Goal: Information Seeking & Learning: Learn about a topic

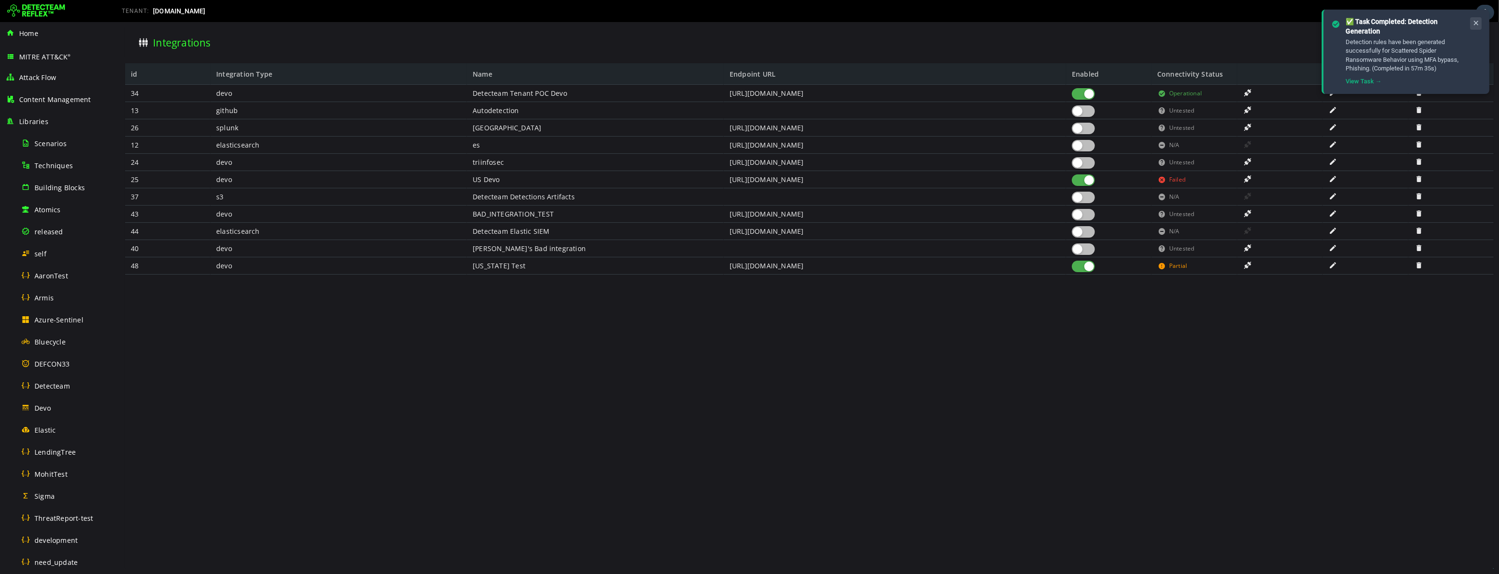
click at [1473, 17] on button at bounding box center [1476, 23] width 12 height 12
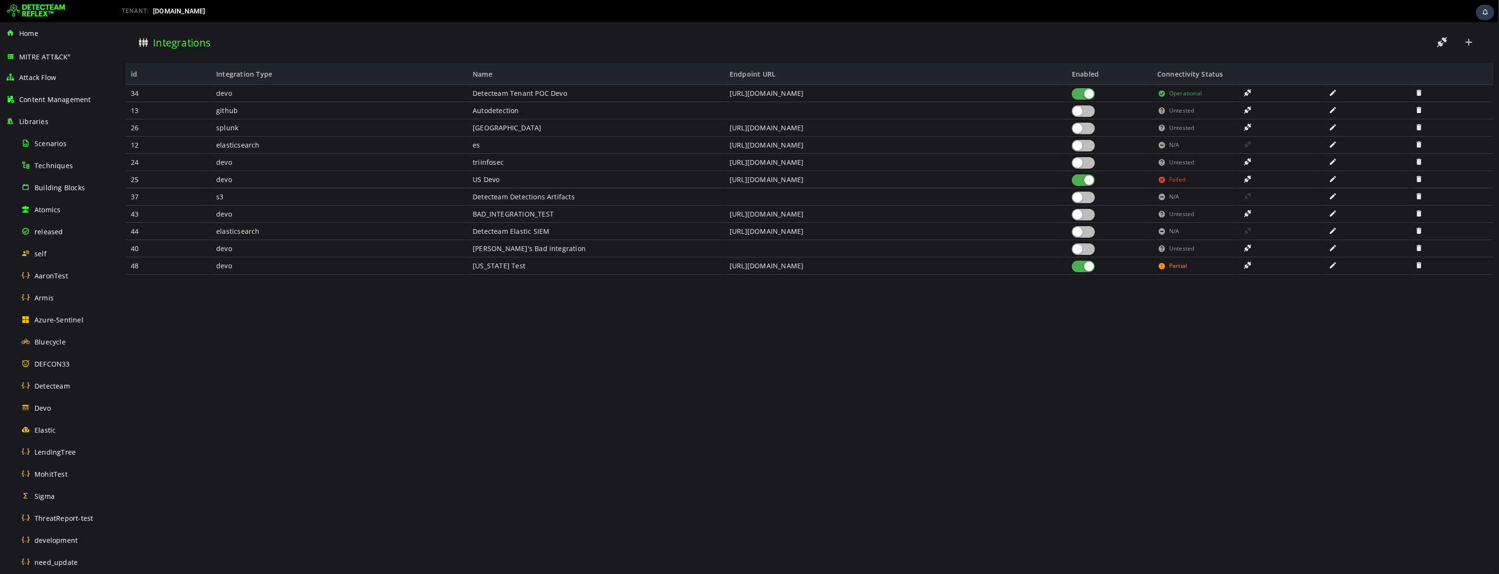
click at [1246, 128] on span at bounding box center [1247, 127] width 10 height 8
click at [1091, 131] on div at bounding box center [1082, 129] width 23 height 12
click at [1245, 127] on span at bounding box center [1247, 127] width 10 height 8
click at [59, 384] on span "Detecteam" at bounding box center [52, 386] width 35 height 9
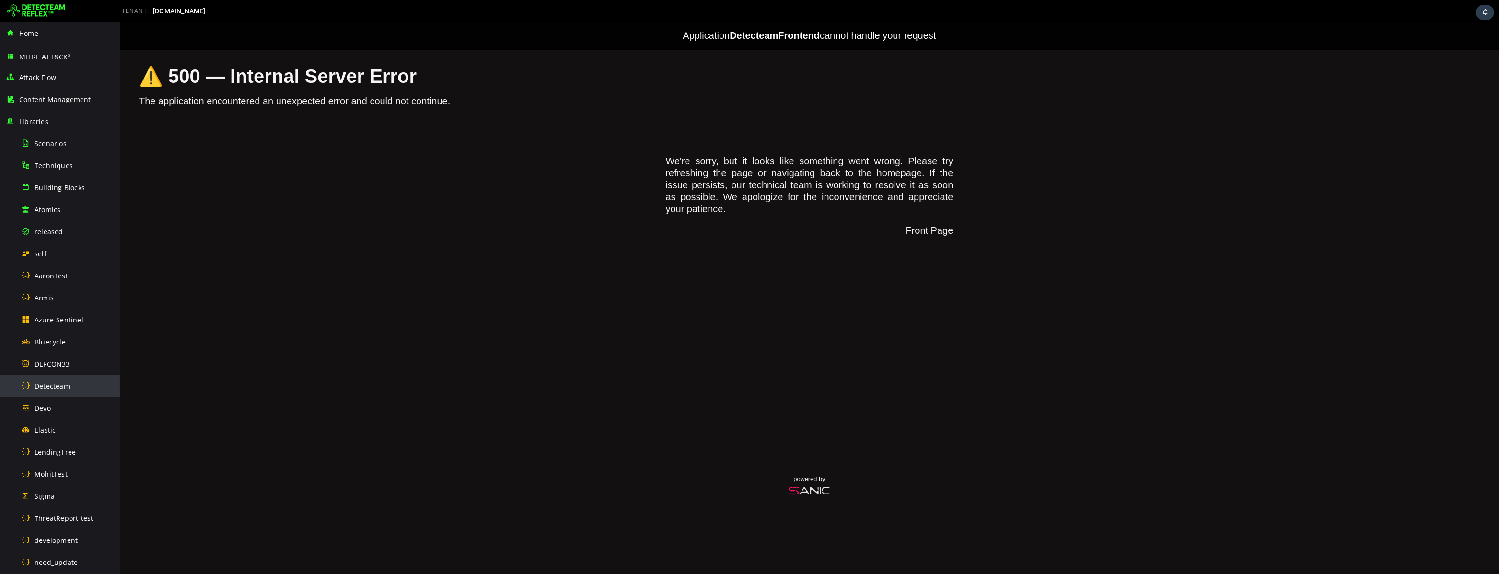
click at [61, 383] on span "Detecteam" at bounding box center [52, 386] width 35 height 9
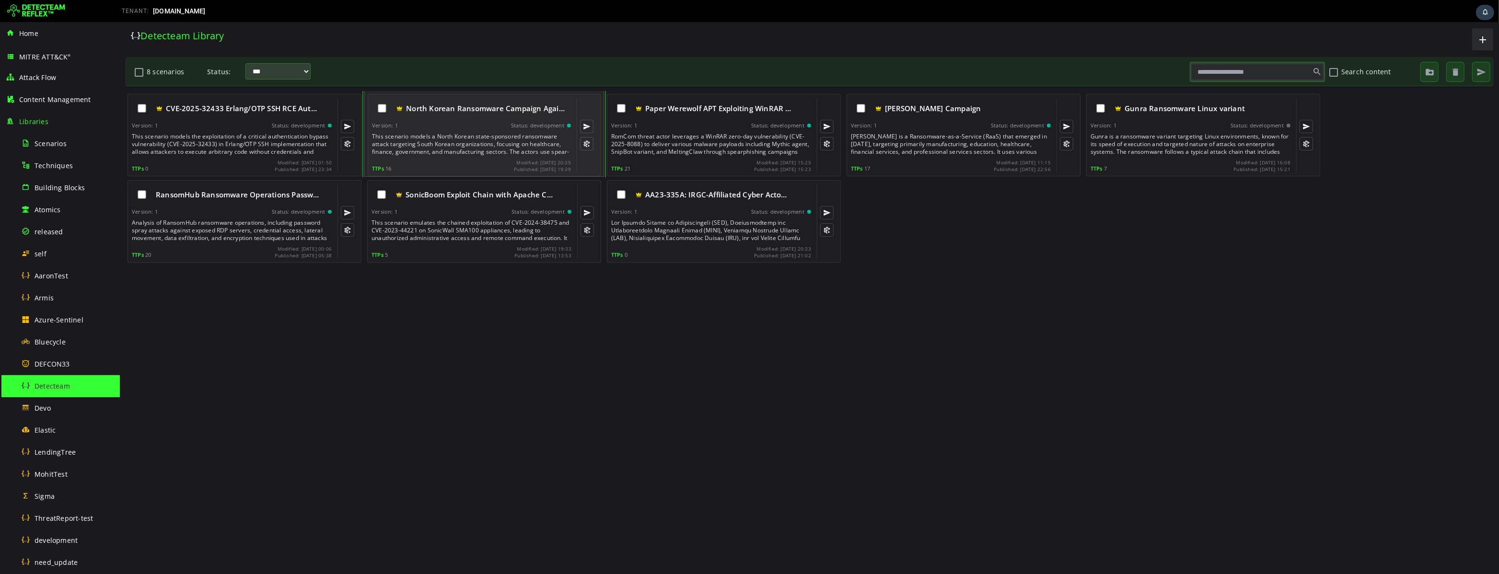
click at [440, 140] on div "This scenario models a North Korean state-sponsored ransomware attack targeting…" at bounding box center [471, 144] width 201 height 23
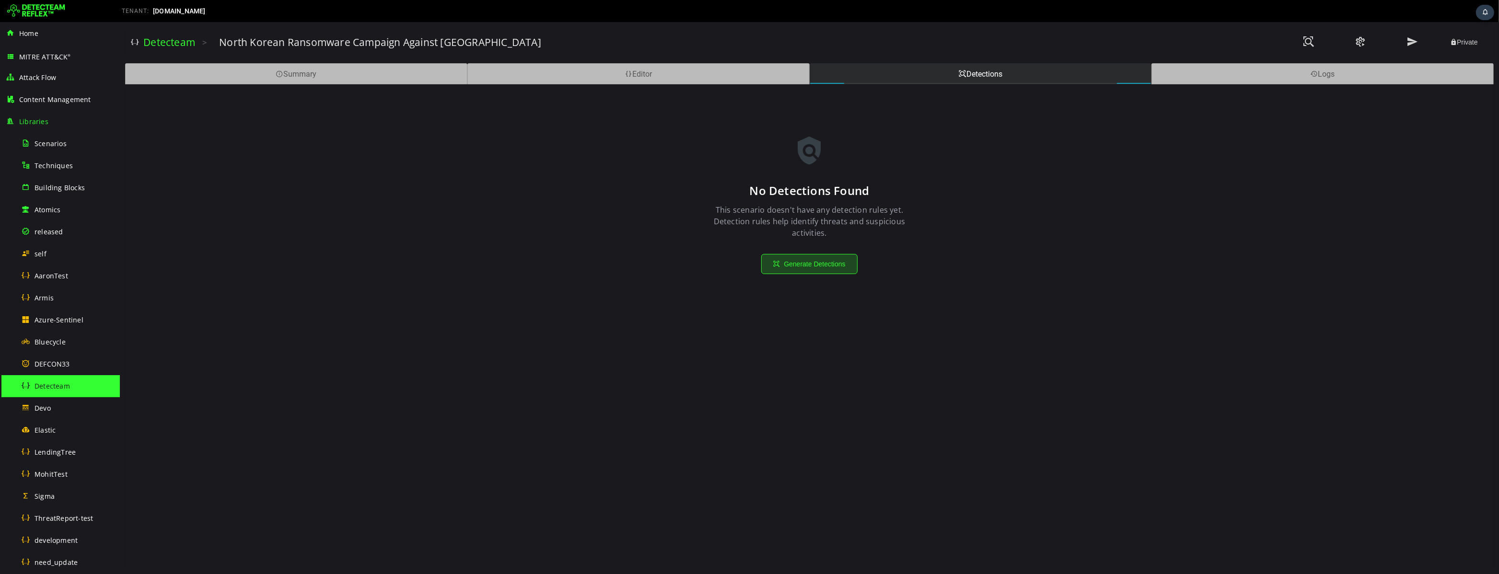
click at [809, 265] on button "Generate Detections" at bounding box center [809, 264] width 96 height 20
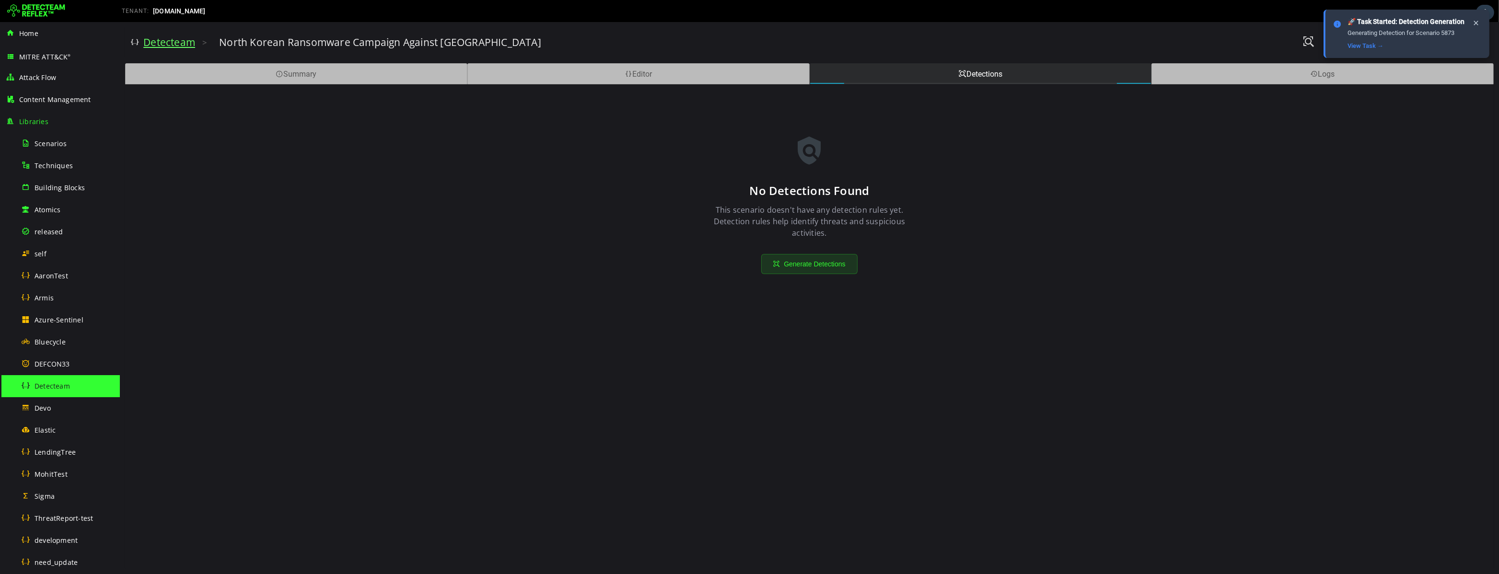
click at [163, 46] on link "Detecteam" at bounding box center [169, 41] width 52 height 13
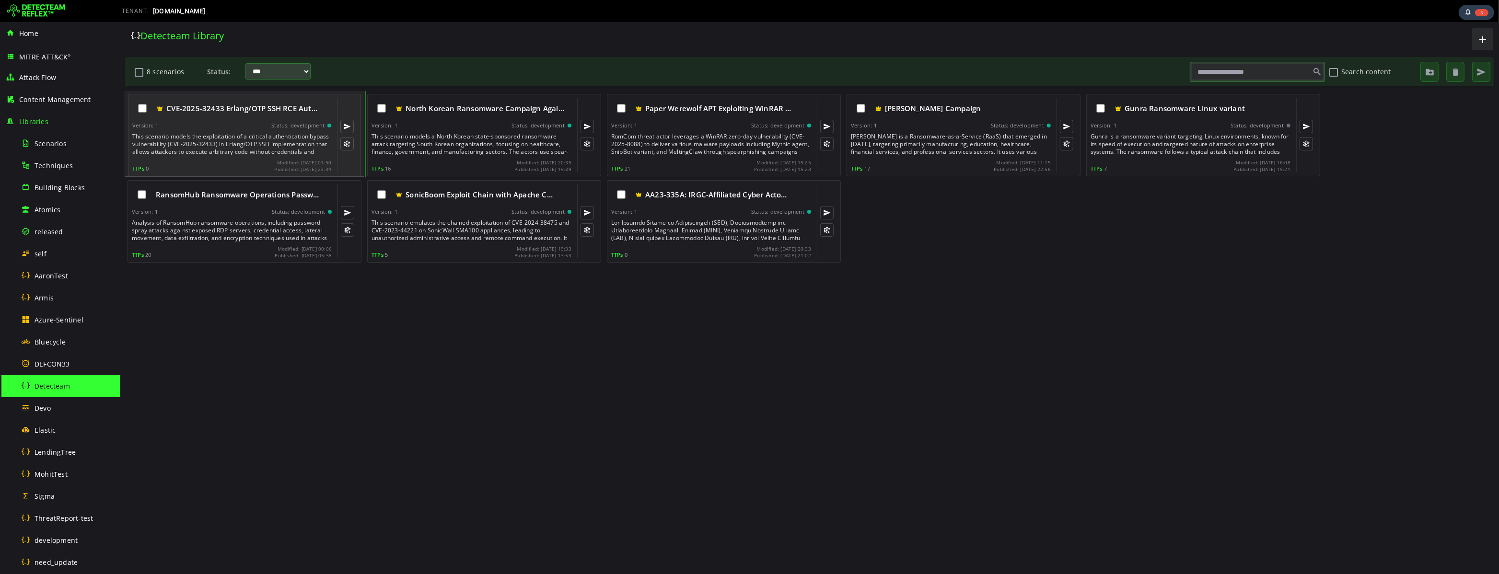
click at [238, 148] on div "This scenario models the exploitation of a critical authentication bypass vulne…" at bounding box center [232, 144] width 201 height 23
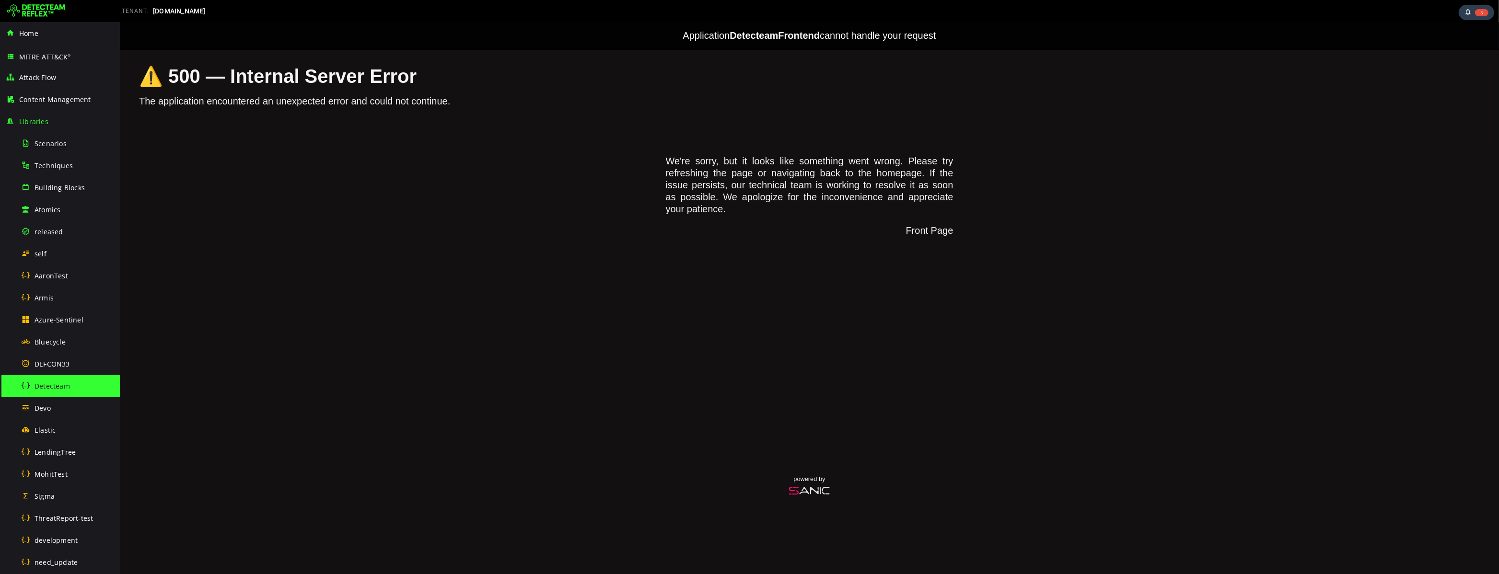
click at [55, 387] on span "Detecteam" at bounding box center [52, 386] width 35 height 9
click at [70, 364] on div "DEFCON33" at bounding box center [67, 364] width 93 height 22
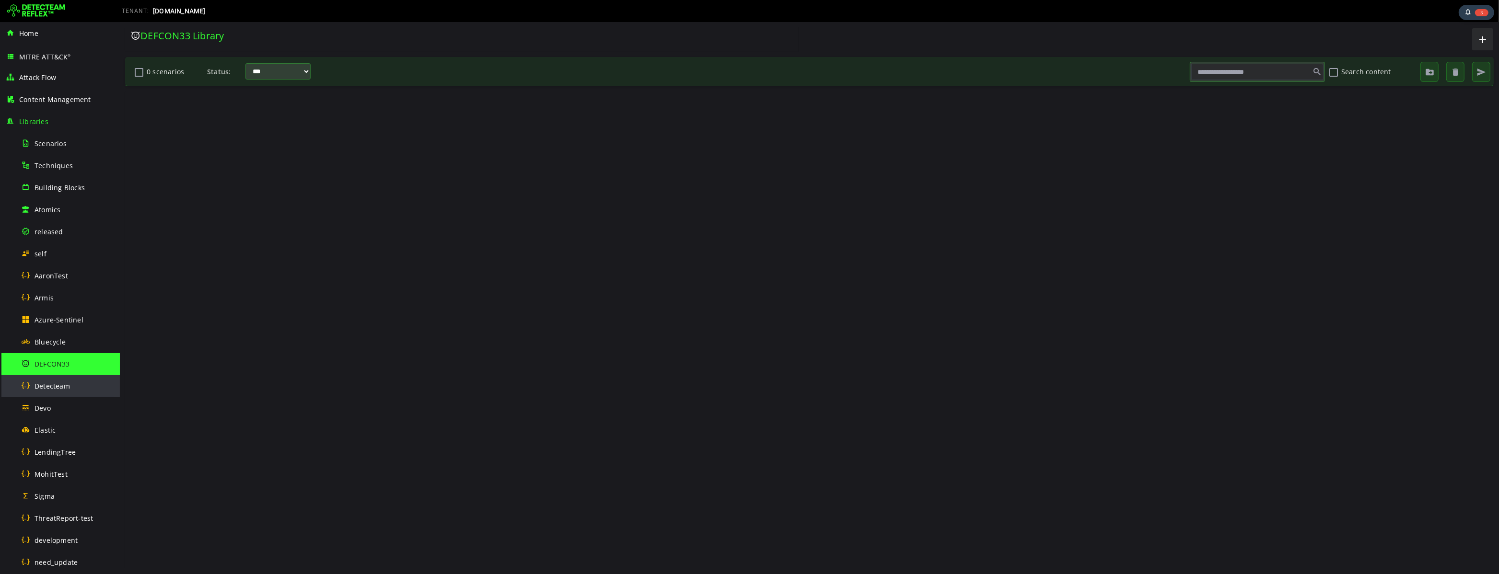
click at [63, 382] on span "Detecteam" at bounding box center [52, 386] width 35 height 9
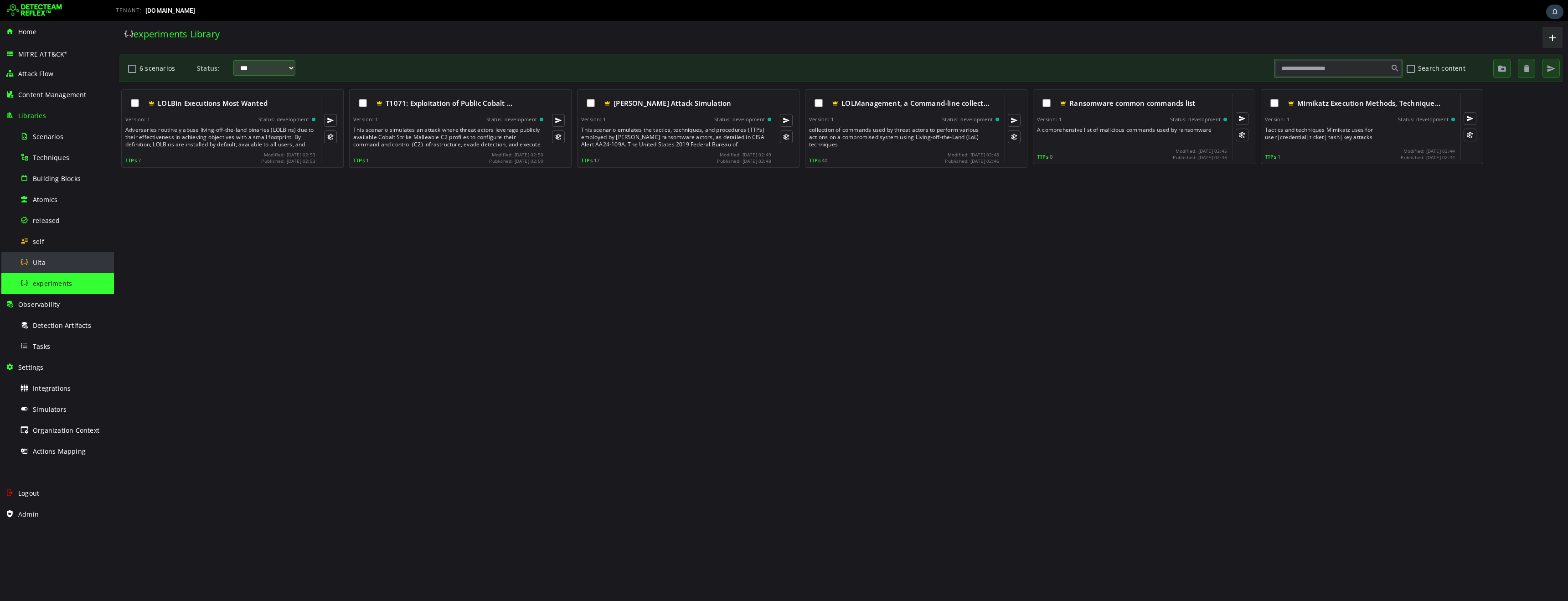
click at [52, 256] on div "Ulta" at bounding box center [64, 262] width 88 height 21
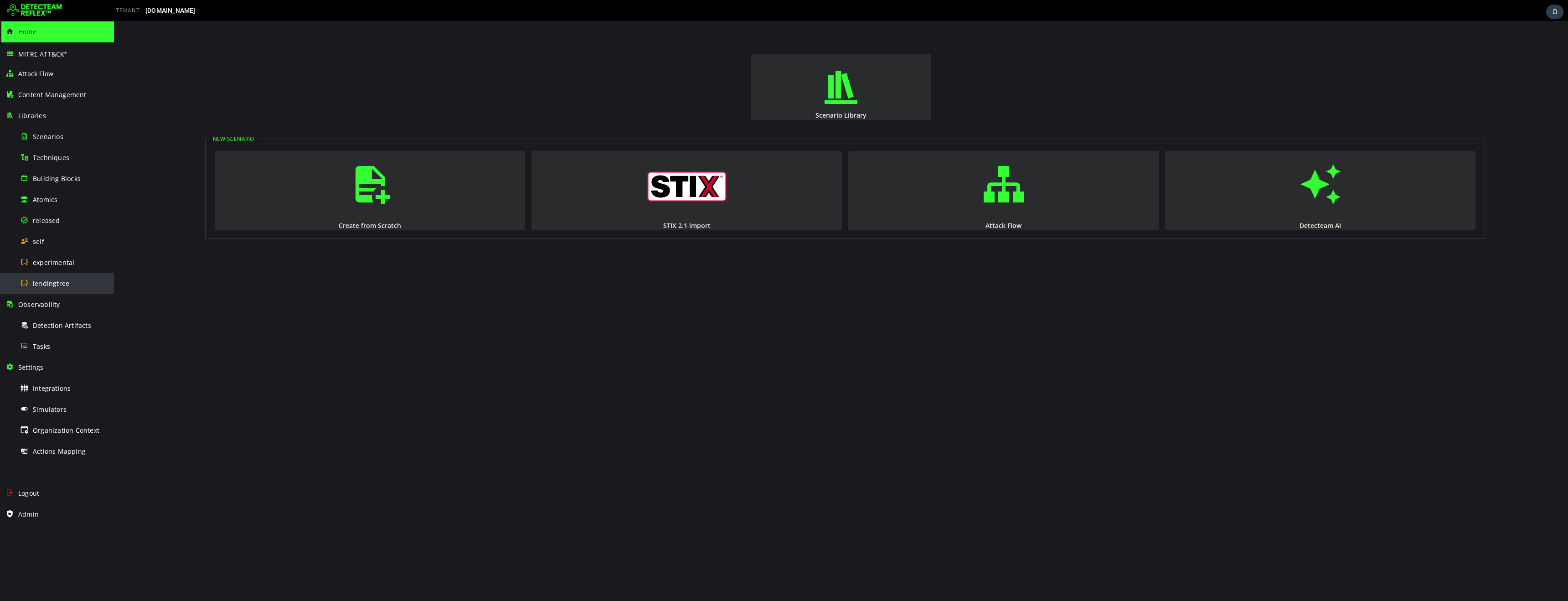
click at [53, 282] on span "lendingtree" at bounding box center [51, 282] width 36 height 9
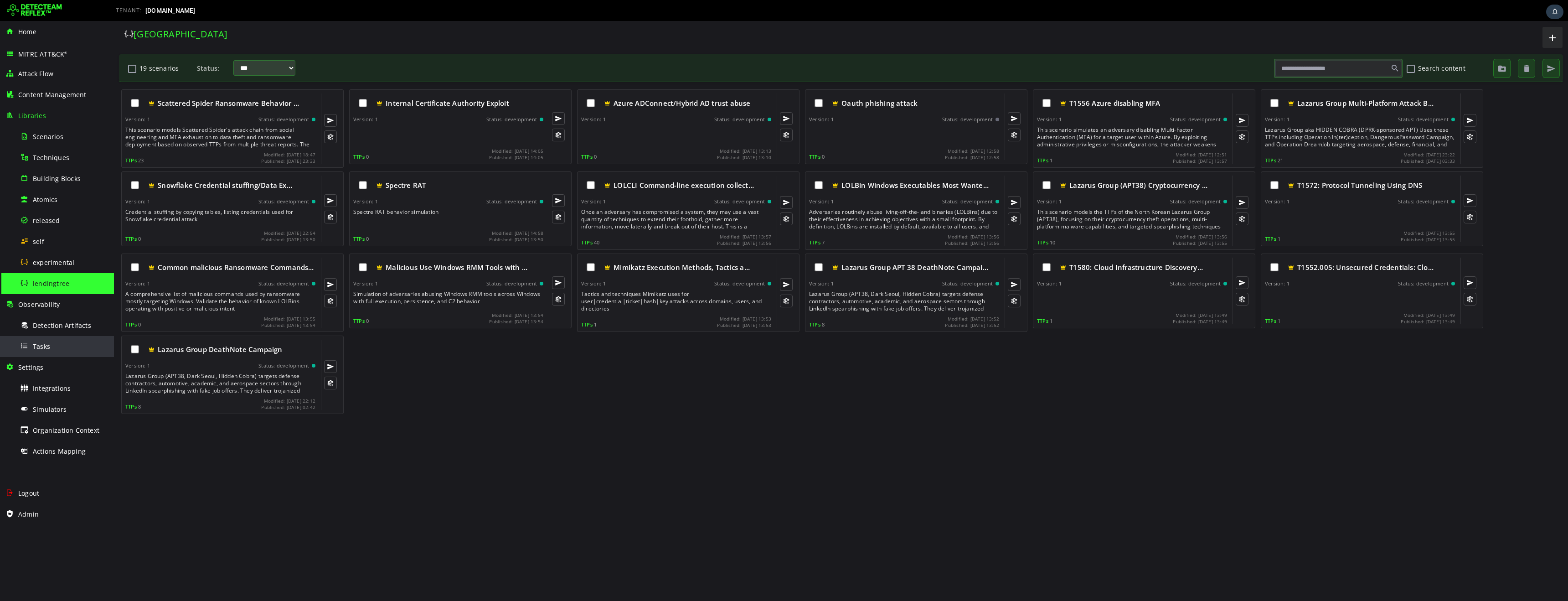
click at [43, 346] on span "Tasks" at bounding box center [42, 346] width 17 height 9
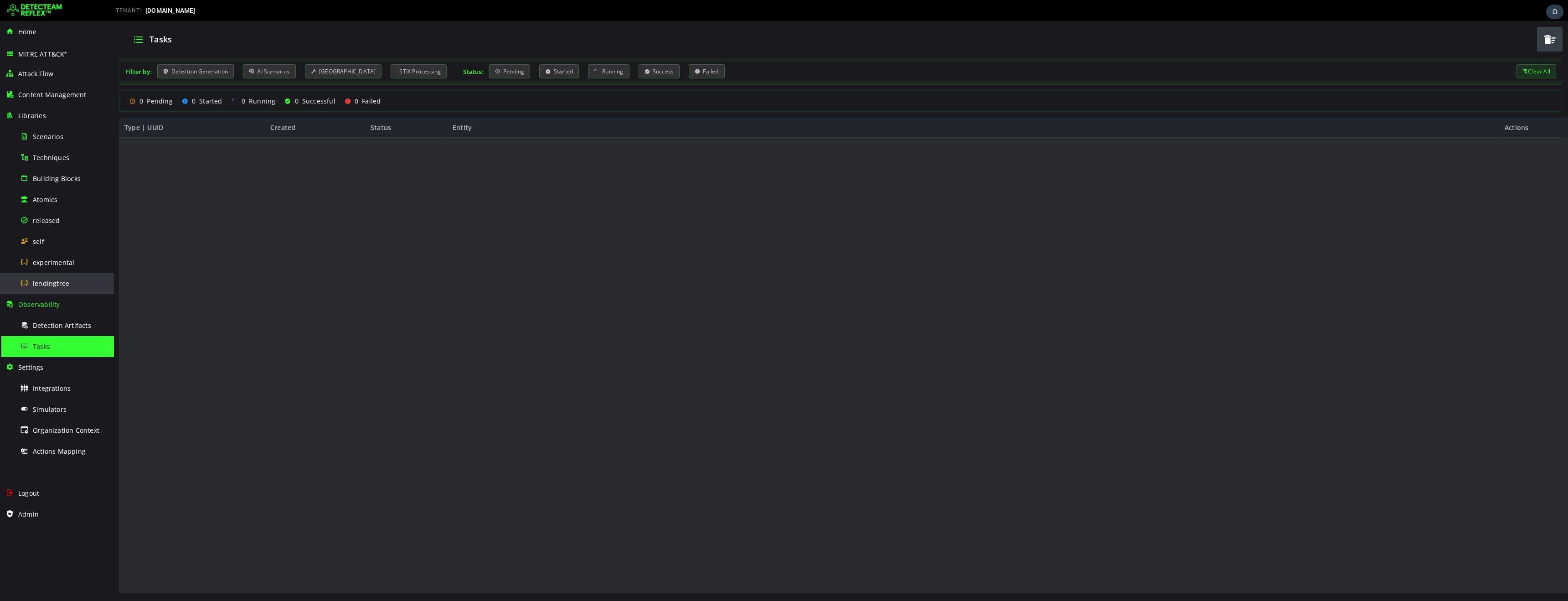
click at [59, 286] on span "lendingtree" at bounding box center [51, 282] width 36 height 9
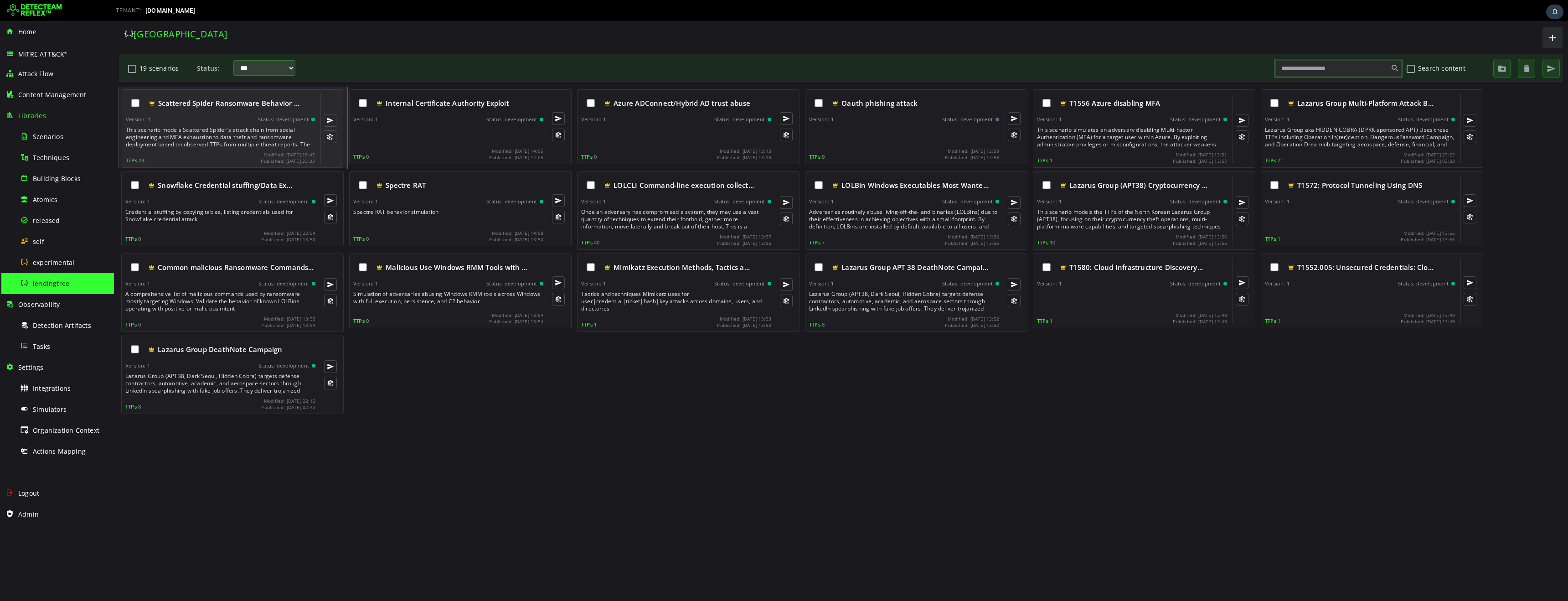
click at [218, 135] on div "This scenario models Scattered Spider's attack chain from social engineering an…" at bounding box center [221, 137] width 191 height 22
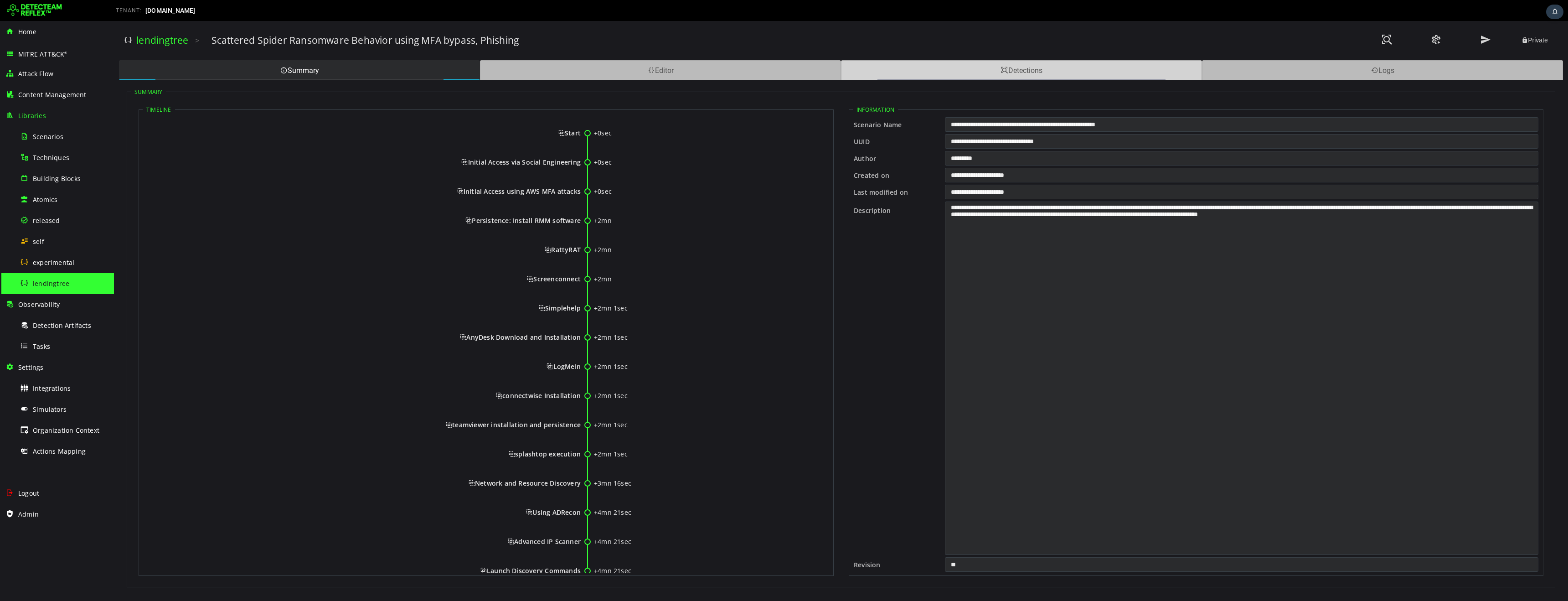
click at [954, 70] on div "Detections" at bounding box center [1021, 69] width 361 height 20
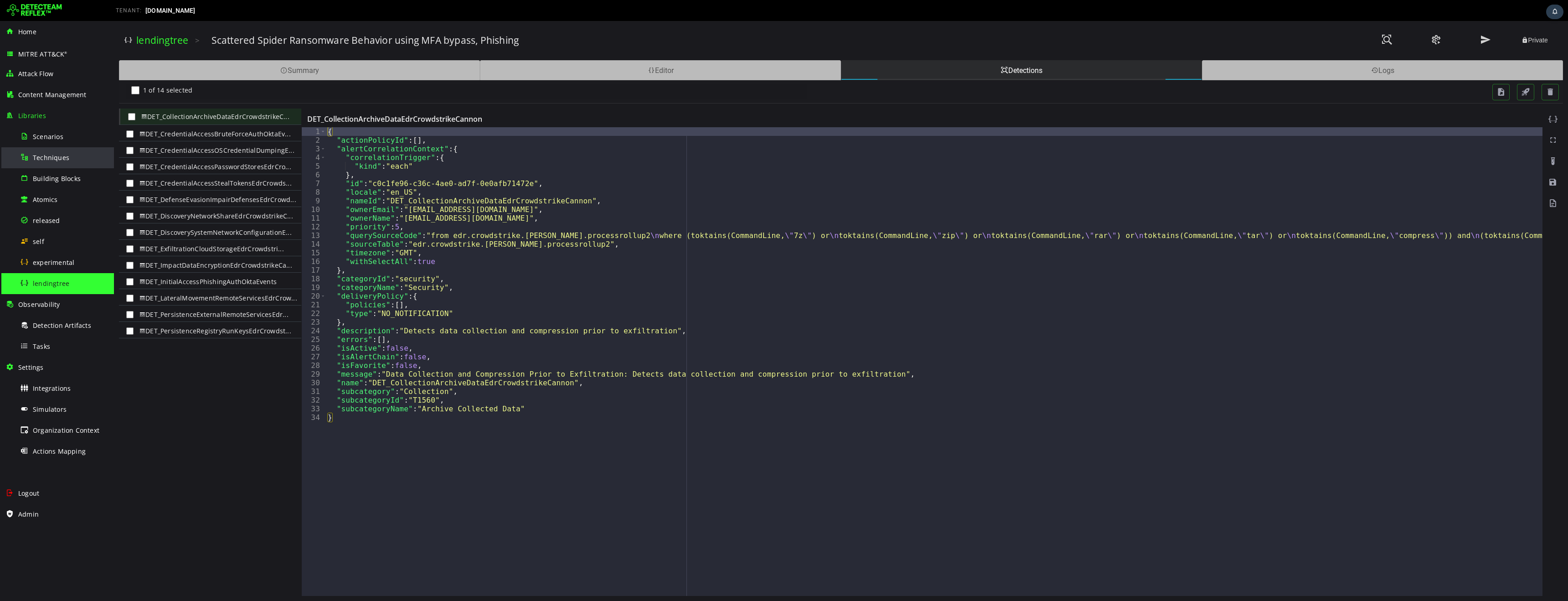
click at [49, 165] on div "Techniques" at bounding box center [64, 158] width 88 height 21
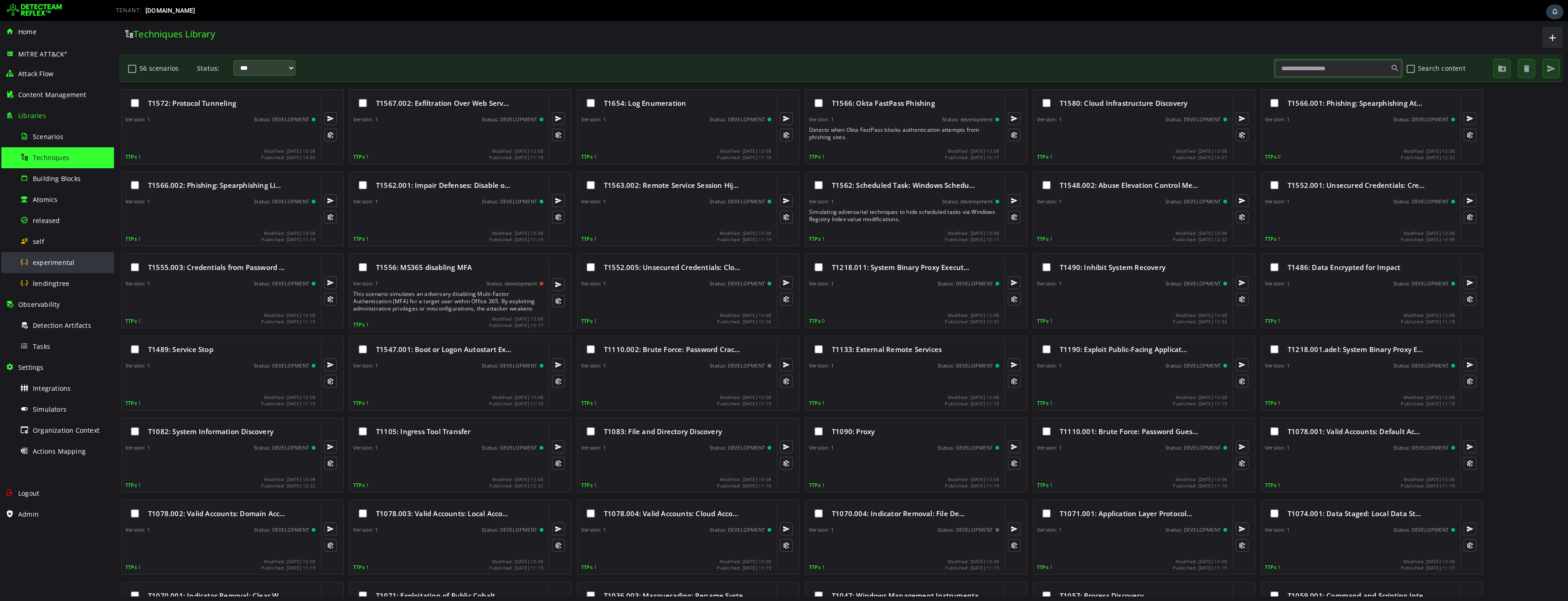
click at [49, 264] on span "experimental" at bounding box center [54, 262] width 42 height 9
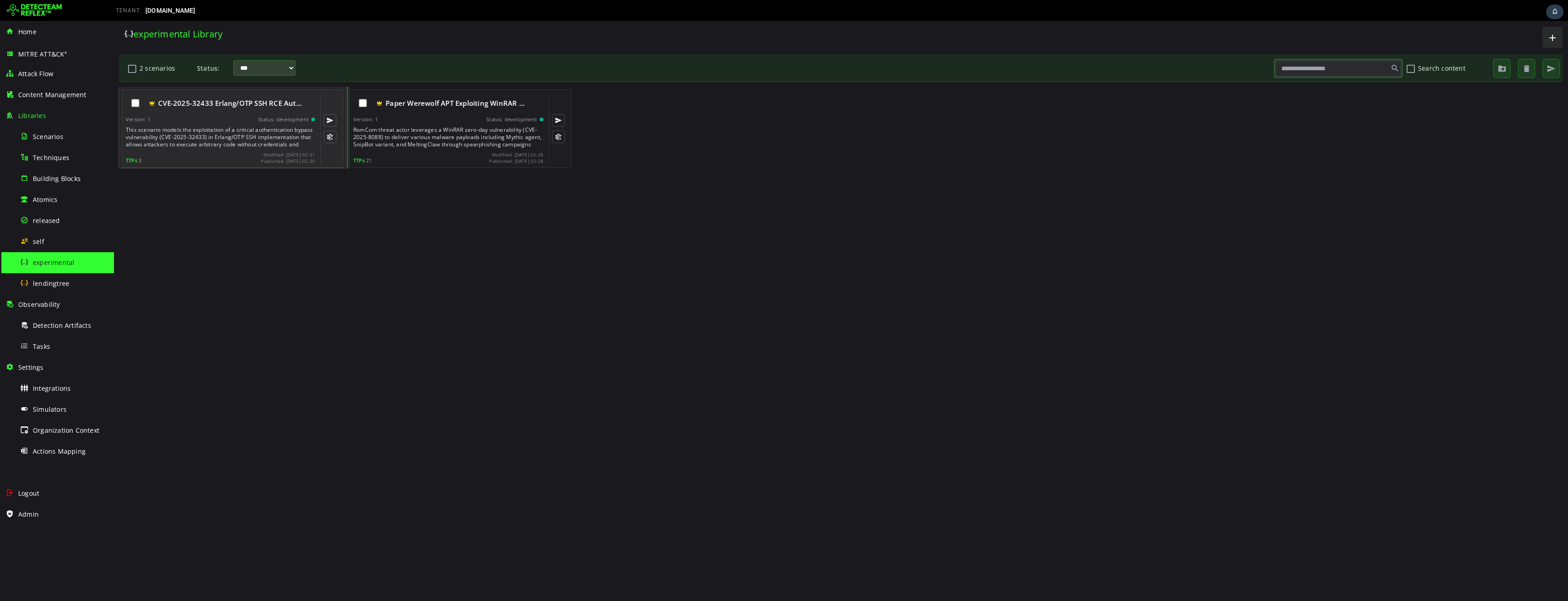
click at [244, 130] on div "This scenario models the exploitation of a critical authentication bypass vulne…" at bounding box center [221, 137] width 191 height 22
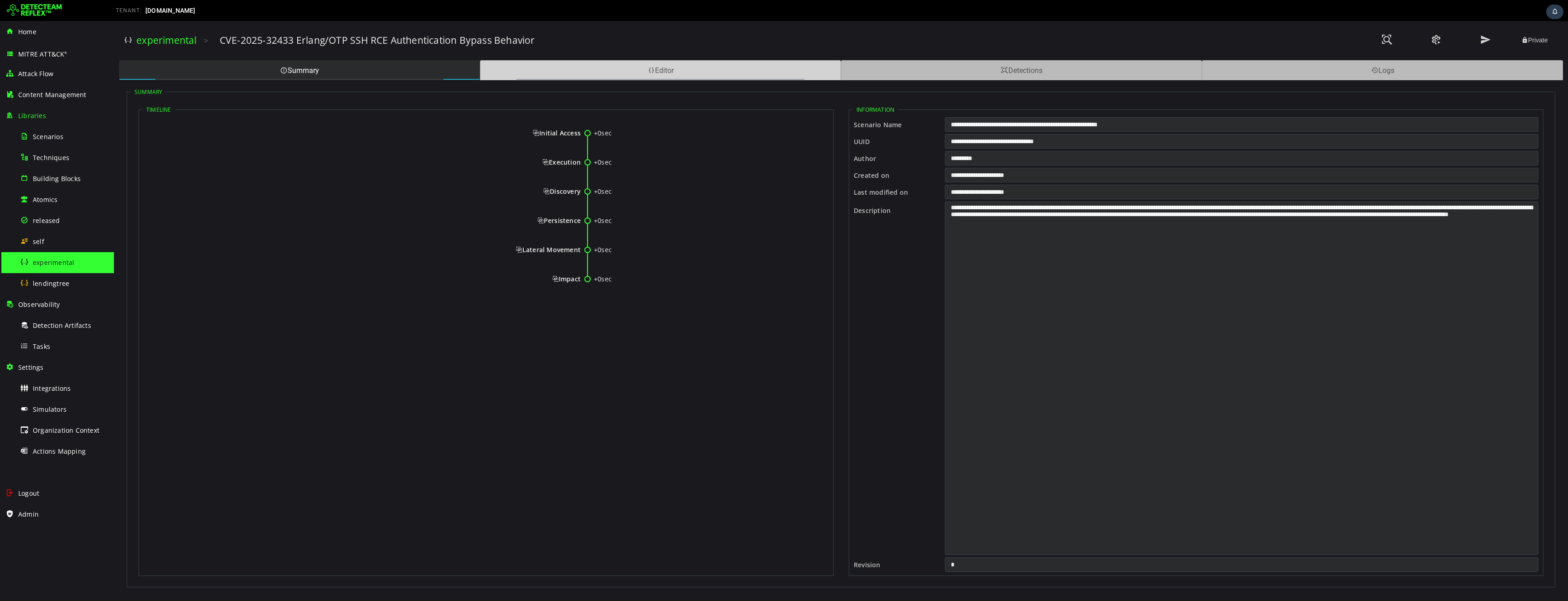
click at [702, 76] on div "Editor" at bounding box center [661, 69] width 361 height 20
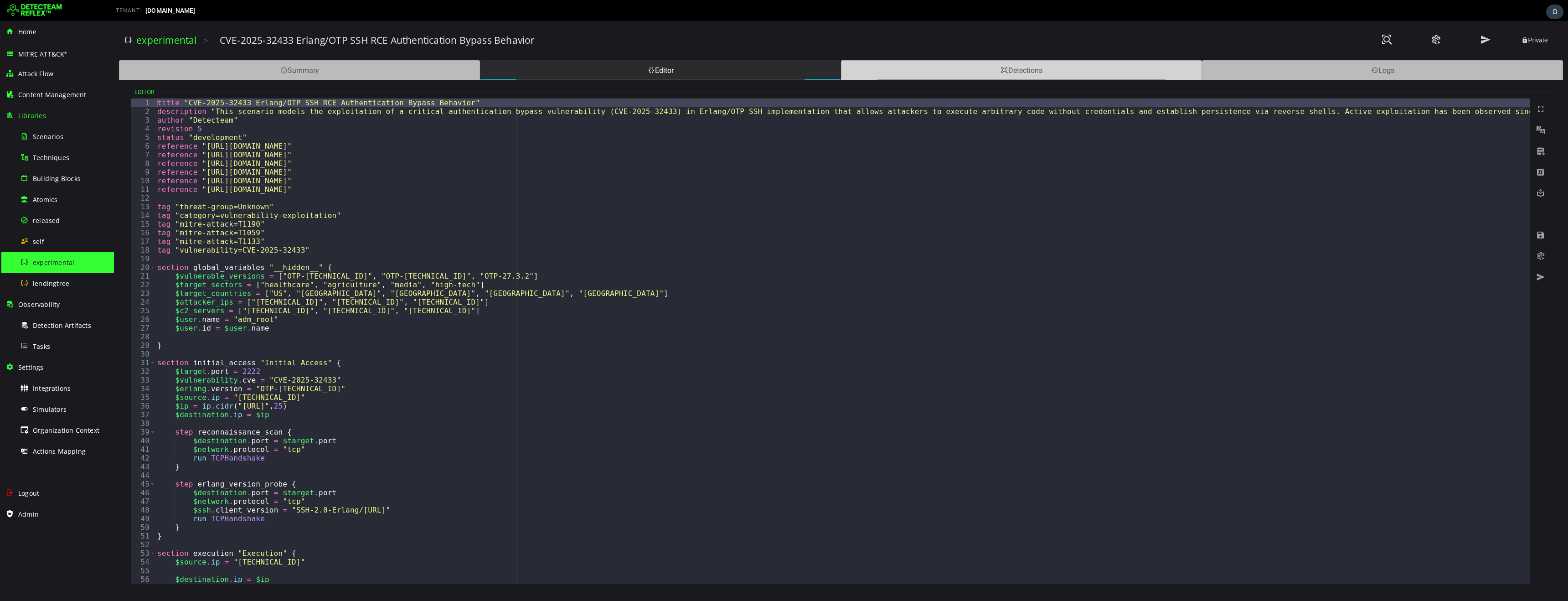
click at [908, 74] on div "Detections" at bounding box center [1021, 69] width 361 height 20
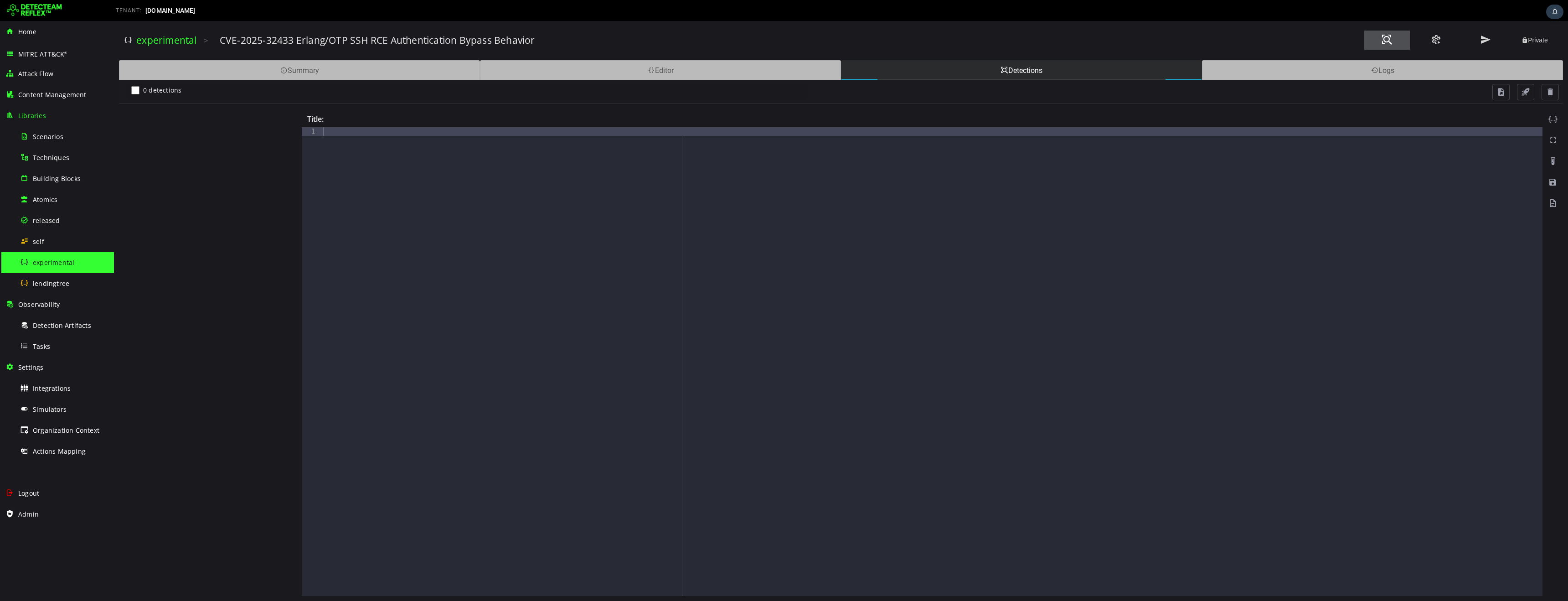
click at [1388, 40] on span at bounding box center [1387, 39] width 11 height 12
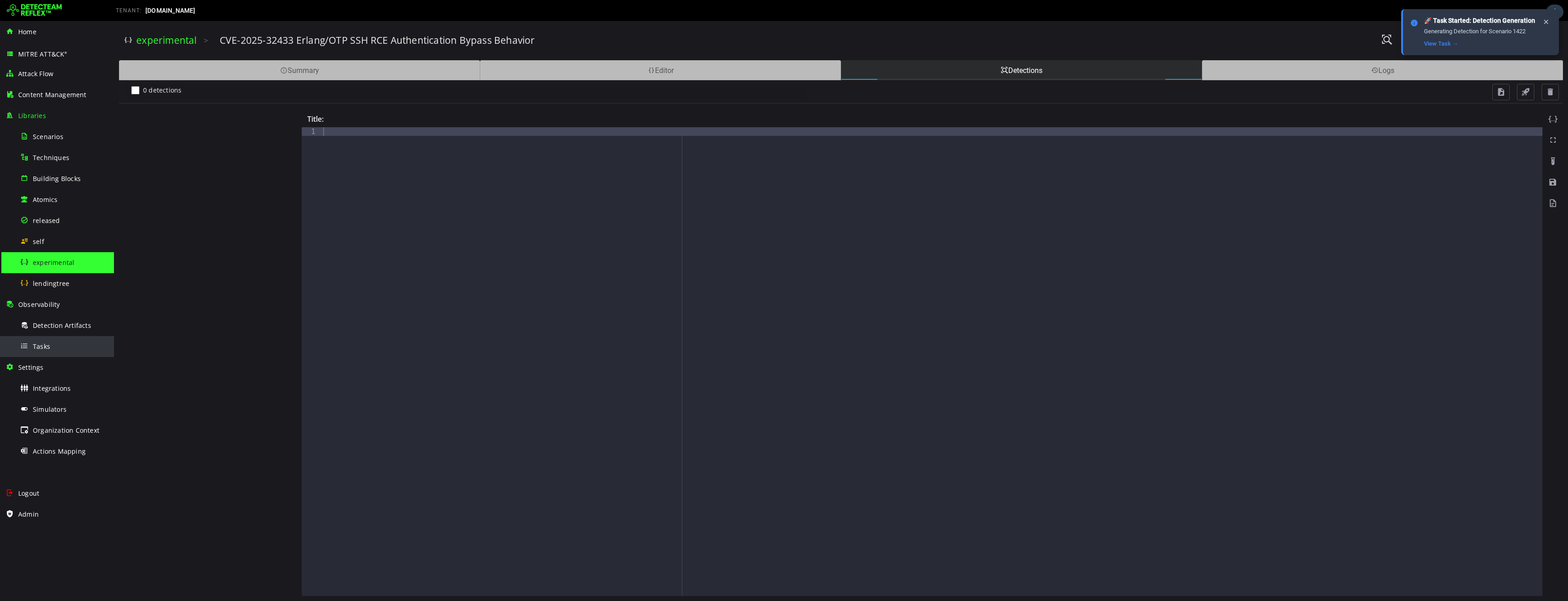
click at [40, 348] on span "Tasks" at bounding box center [42, 346] width 17 height 9
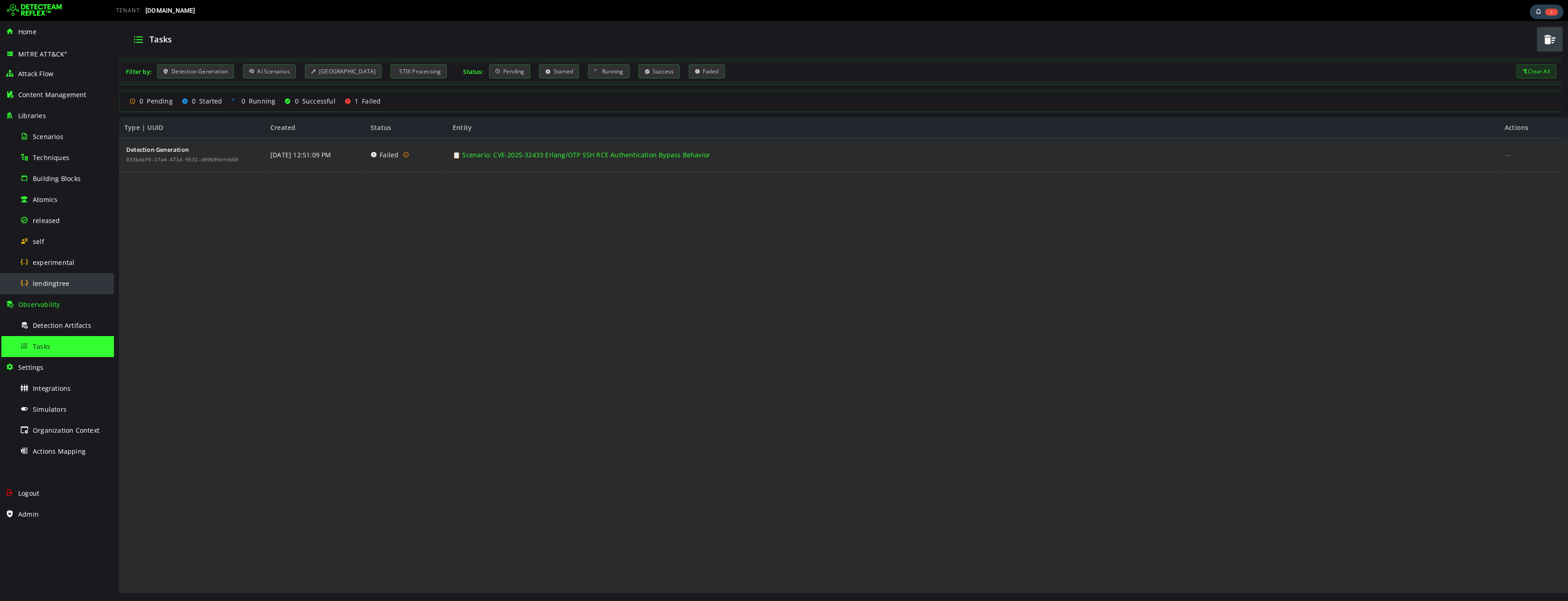
click at [51, 284] on span "lendingtree" at bounding box center [51, 282] width 36 height 9
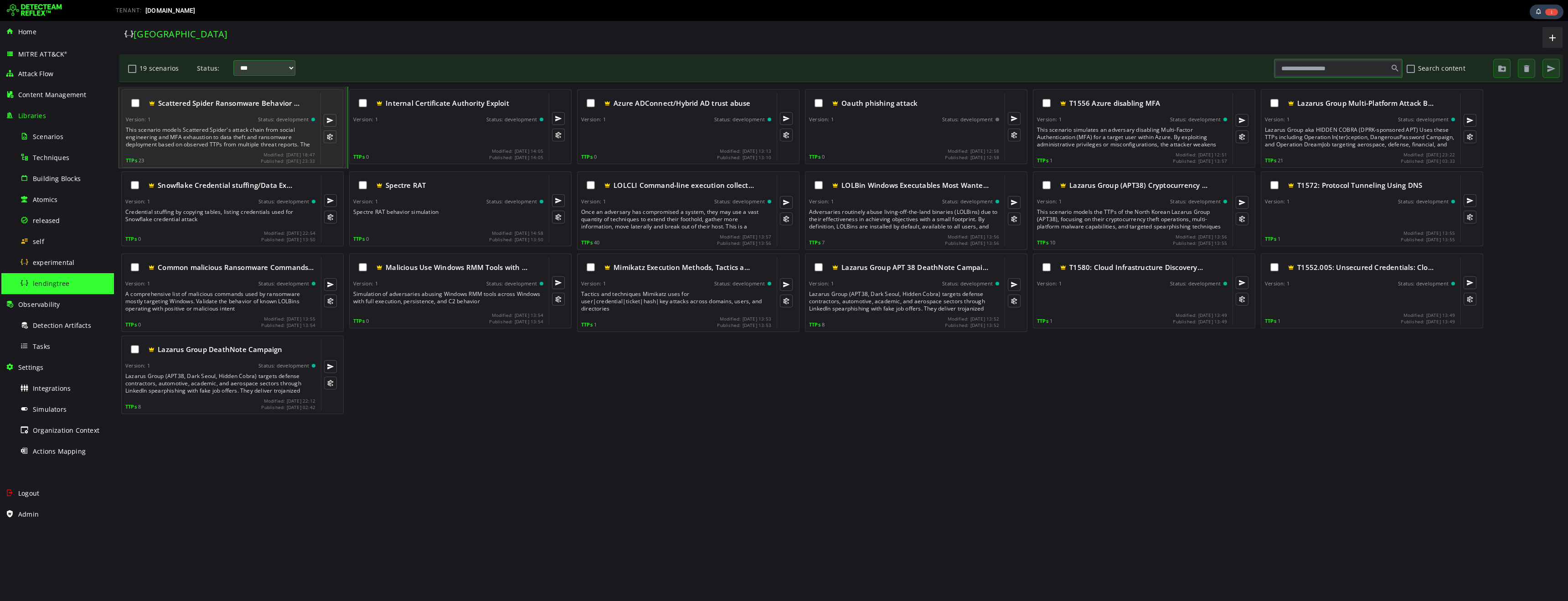
click at [231, 141] on div "This scenario models Scattered Spider's attack chain from social engineering an…" at bounding box center [221, 137] width 191 height 22
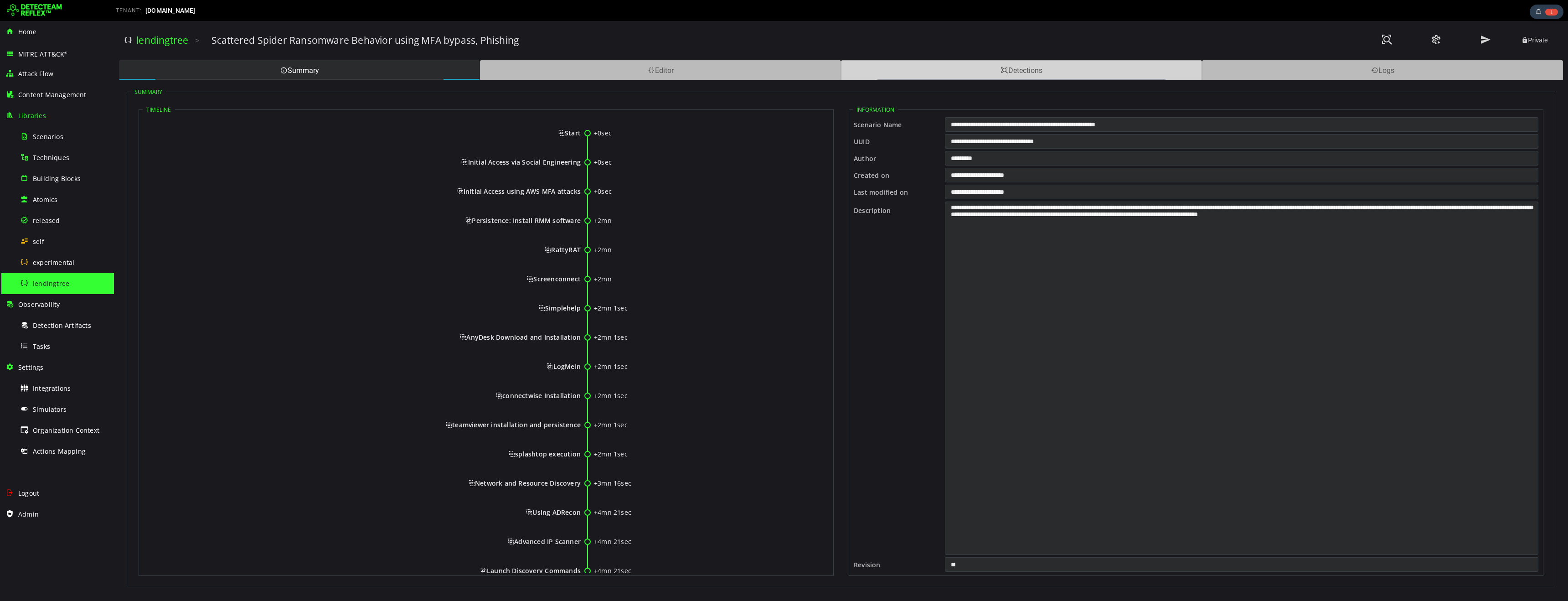
click at [918, 72] on div "Detections" at bounding box center [1021, 69] width 361 height 20
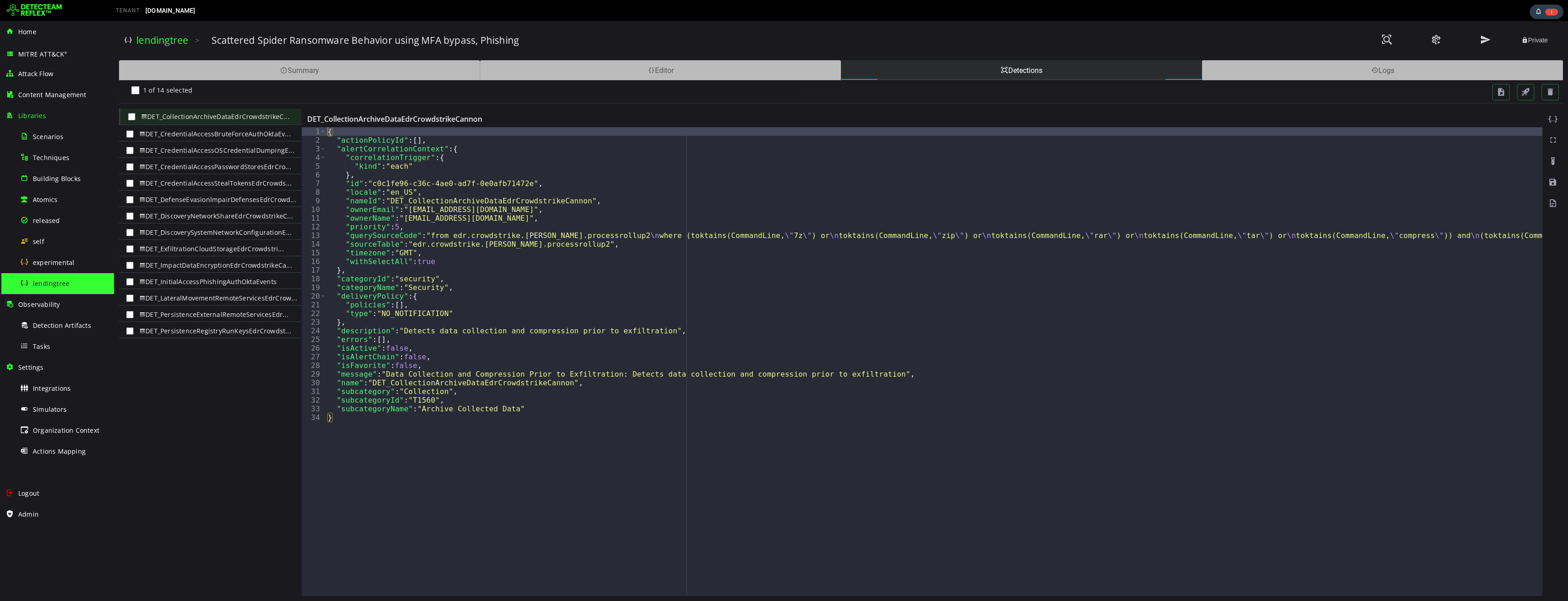
click at [216, 118] on span "DET_CollectionArchiveDataEdrCrowdstrikeC..." at bounding box center [214, 116] width 150 height 14
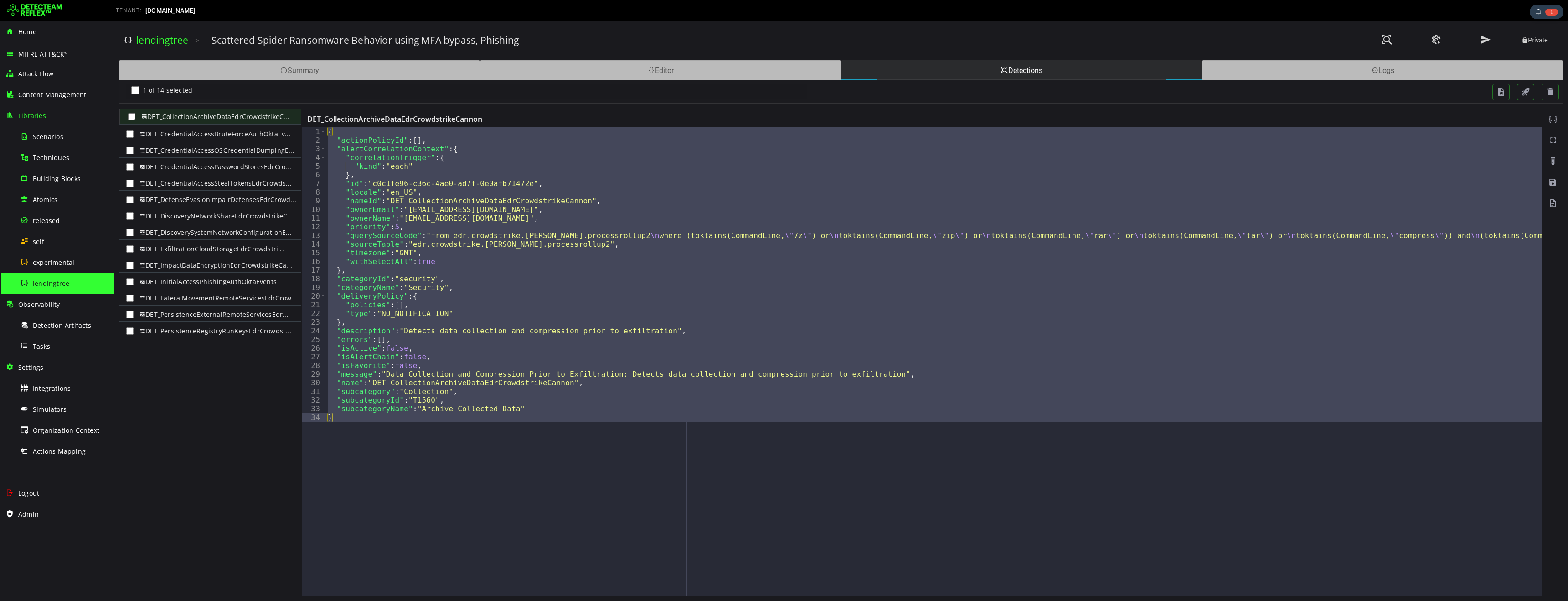
click at [220, 133] on span "DET_CredentialAccessBruteForceAuthOktaEv..." at bounding box center [214, 133] width 154 height 14
click at [209, 152] on span "DET_CredentialAccessOSCredentialDumpingE..." at bounding box center [215, 150] width 157 height 14
click at [207, 165] on span "DET_CredentialAccessPasswordStoresEdrCro..." at bounding box center [214, 166] width 154 height 14
click at [206, 184] on span "DET_CredentialAccessStealTokensEdrCrowds..." at bounding box center [214, 183] width 154 height 14
click at [204, 203] on span "DET_DefenseEvasionImpairDefensesEdrCrowd..." at bounding box center [216, 199] width 159 height 14
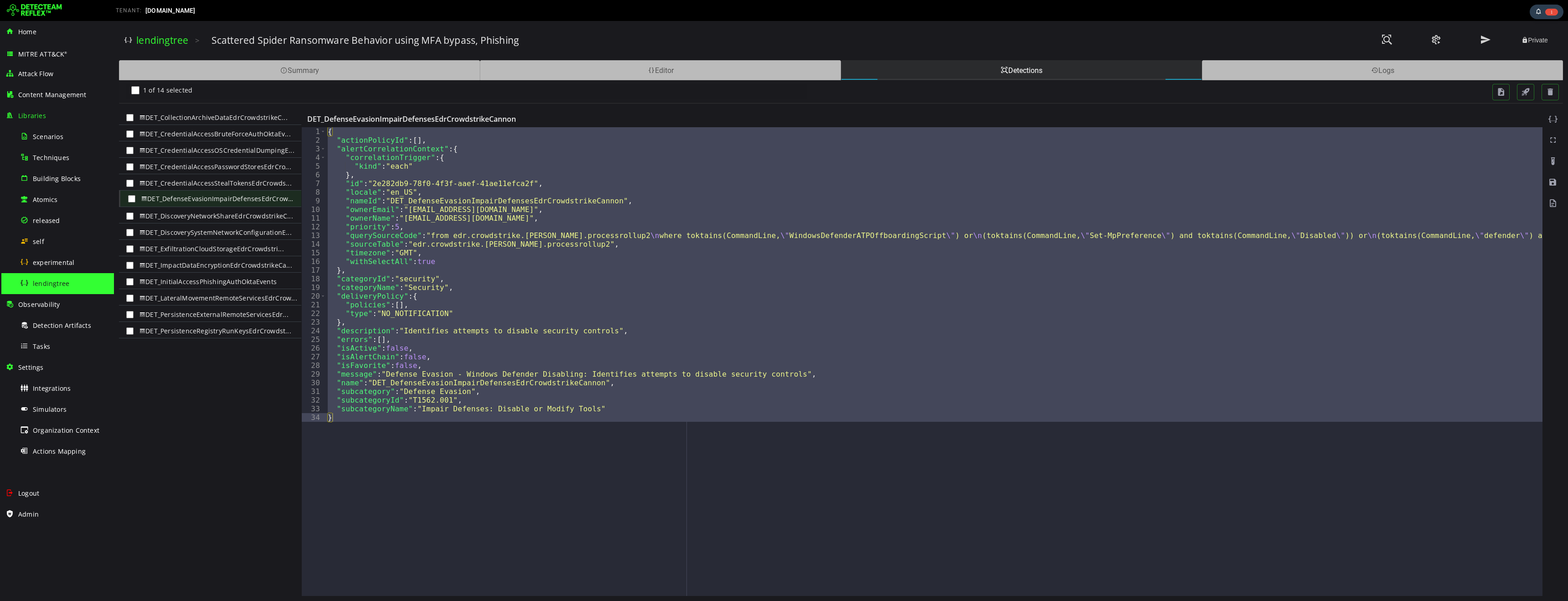
click at [204, 220] on span "DET_DiscoveryNetworkShareEdrCrowdstrikeC..." at bounding box center [215, 216] width 156 height 14
click at [204, 233] on span "DET_DiscoverySystemNetworkConfigurationE..." at bounding box center [214, 232] width 154 height 14
click at [204, 249] on span "DET_ExfiltrationCloudStorageEdrCrowdstri..." at bounding box center [210, 248] width 146 height 14
click at [203, 266] on span "DET_ImpactDataEncryptionEdrCrowdstrikeCa..." at bounding box center [214, 264] width 155 height 14
click at [202, 282] on span "DET_InitialAccessPhishingAuthOktaEvents" at bounding box center [206, 281] width 140 height 14
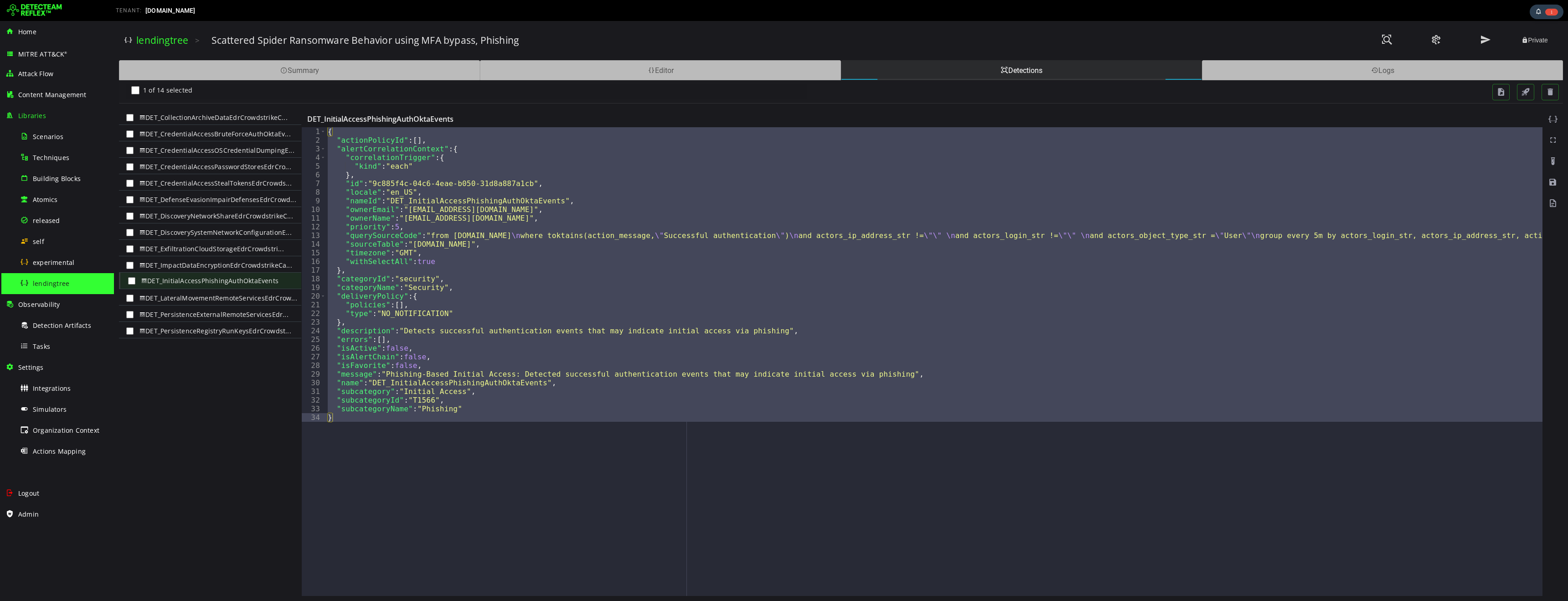
click at [201, 300] on span "DET_LateralMovementRemoteServicesEdrCrow..." at bounding box center [217, 298] width 160 height 14
click at [201, 311] on span "DET_PersistenceExternalRemoteServicesEdr..." at bounding box center [212, 314] width 151 height 14
click at [199, 332] on span "DET_PersistenceRegistryRunKeysEdrCrowdst..." at bounding box center [214, 330] width 154 height 14
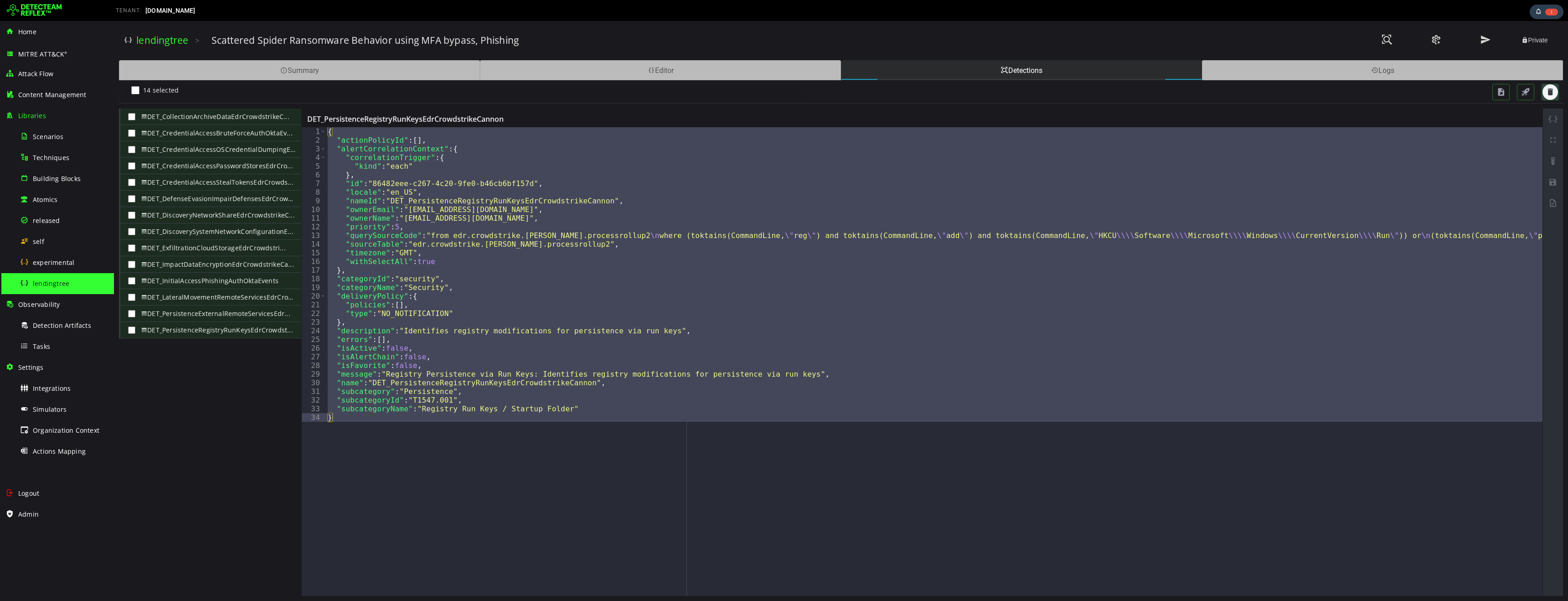
click at [1554, 91] on span "button" at bounding box center [1550, 92] width 10 height 10
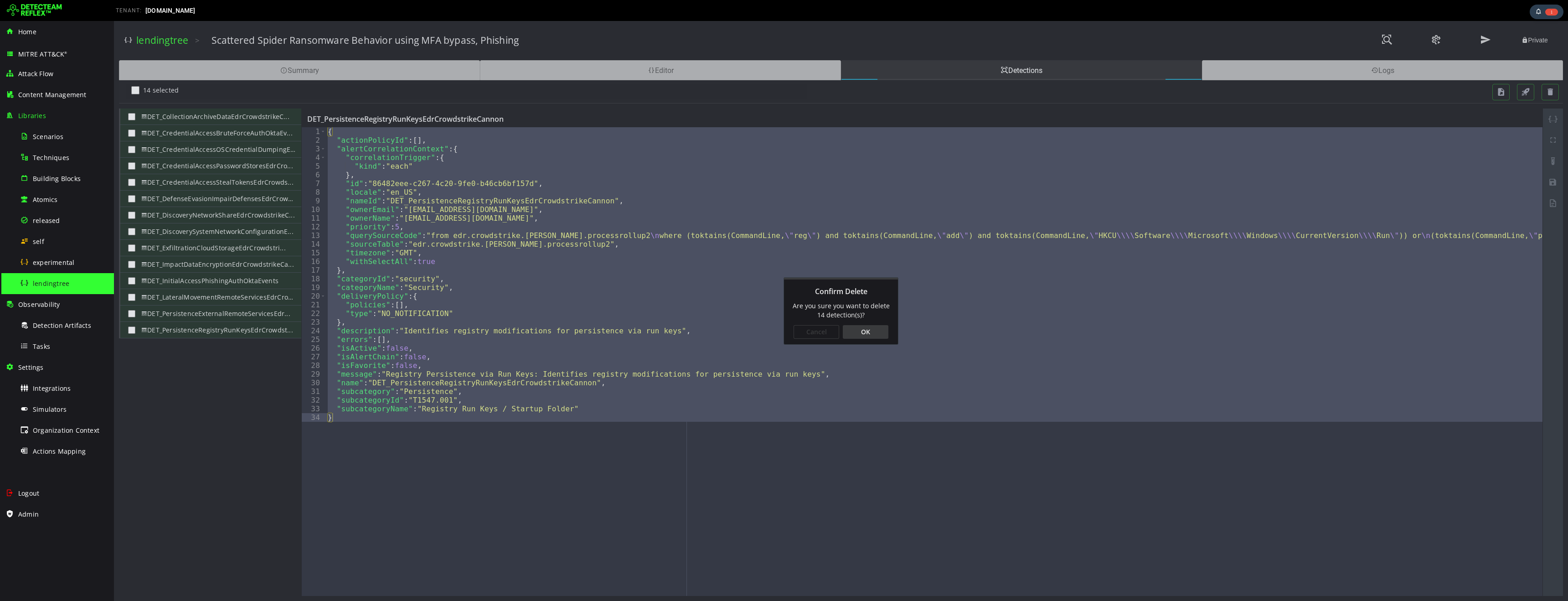
click at [863, 330] on div "OK" at bounding box center [865, 332] width 46 height 13
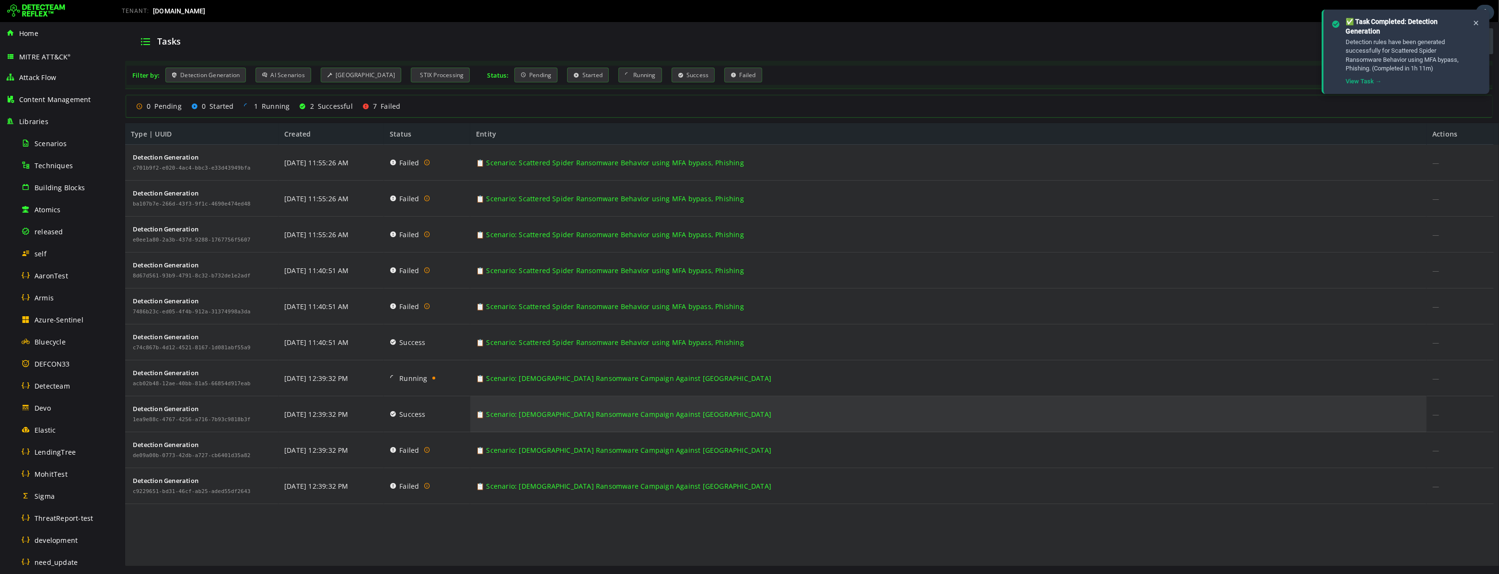
click at [599, 419] on link "📋 Scenario: [DEMOGRAPHIC_DATA] Ransomware Campaign Against [GEOGRAPHIC_DATA]" at bounding box center [623, 414] width 295 height 36
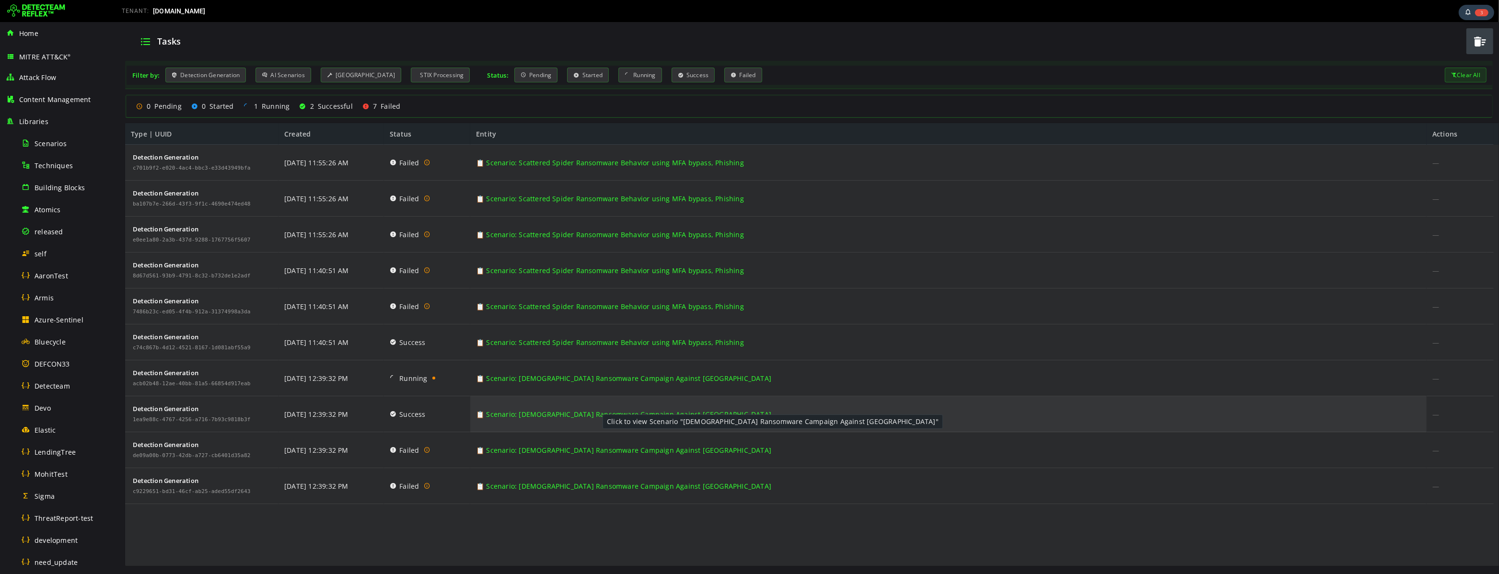
click at [592, 415] on link "📋 Scenario: [DEMOGRAPHIC_DATA] Ransomware Campaign Against [GEOGRAPHIC_DATA]" at bounding box center [623, 414] width 295 height 36
